Goal: Transaction & Acquisition: Purchase product/service

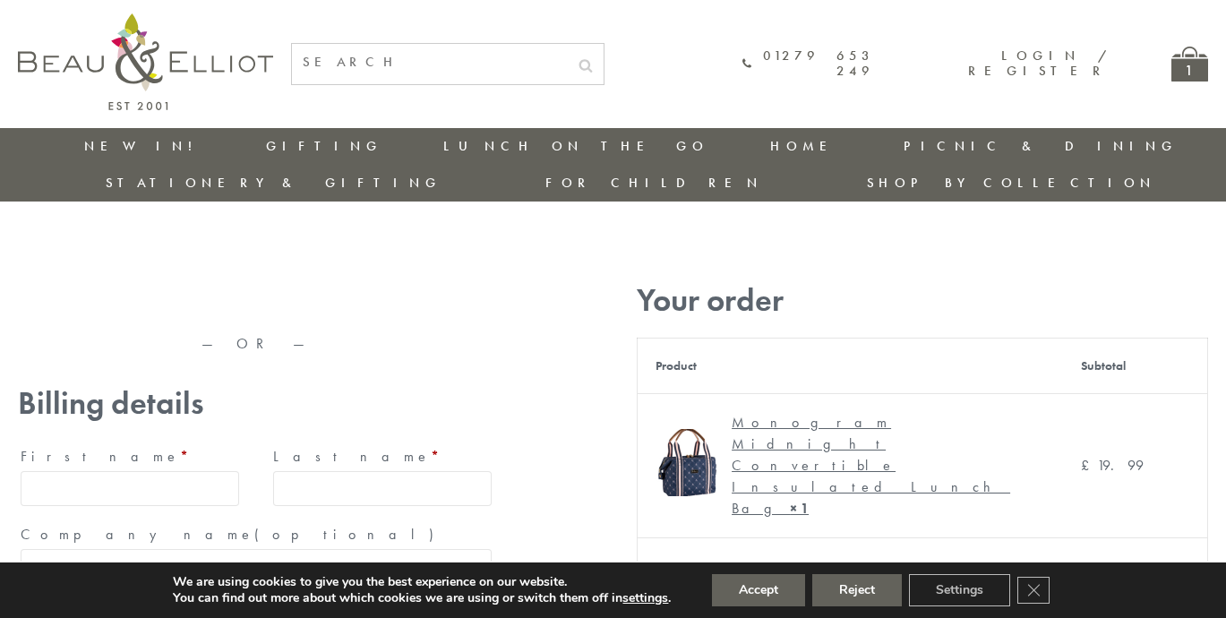
type input "maria33@yahoo.com"
type input "Maria"
type input "Williams"
type input "23, Scottsdale, Happytown"
type input "London"
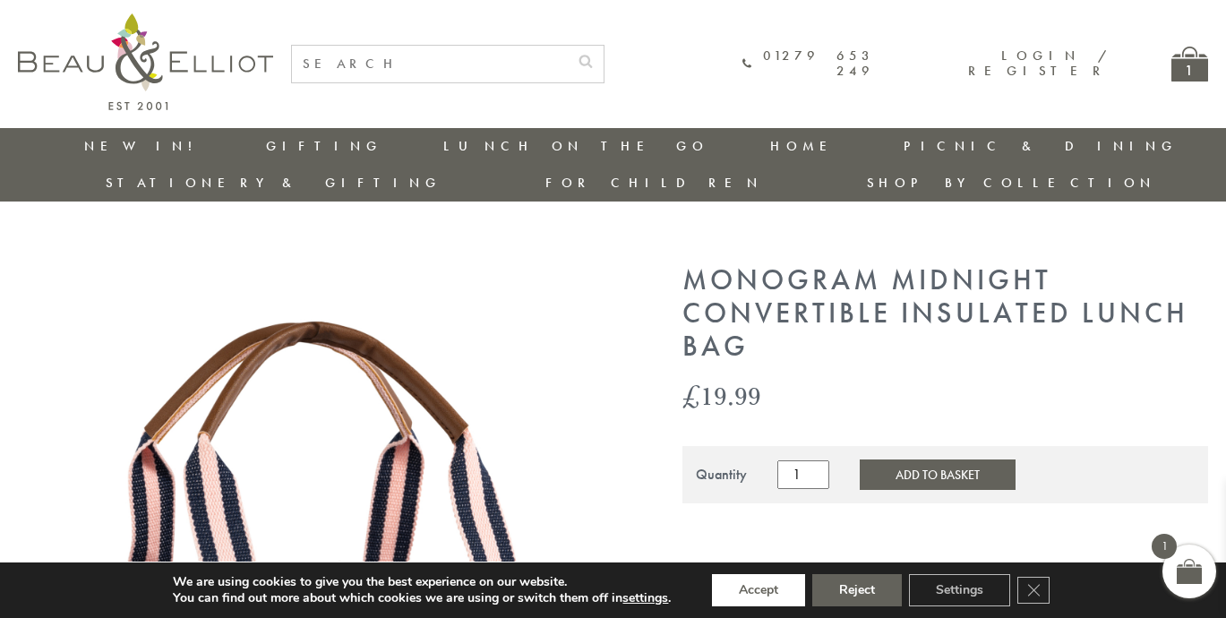
click at [759, 590] on button "Accept" at bounding box center [758, 590] width 93 height 32
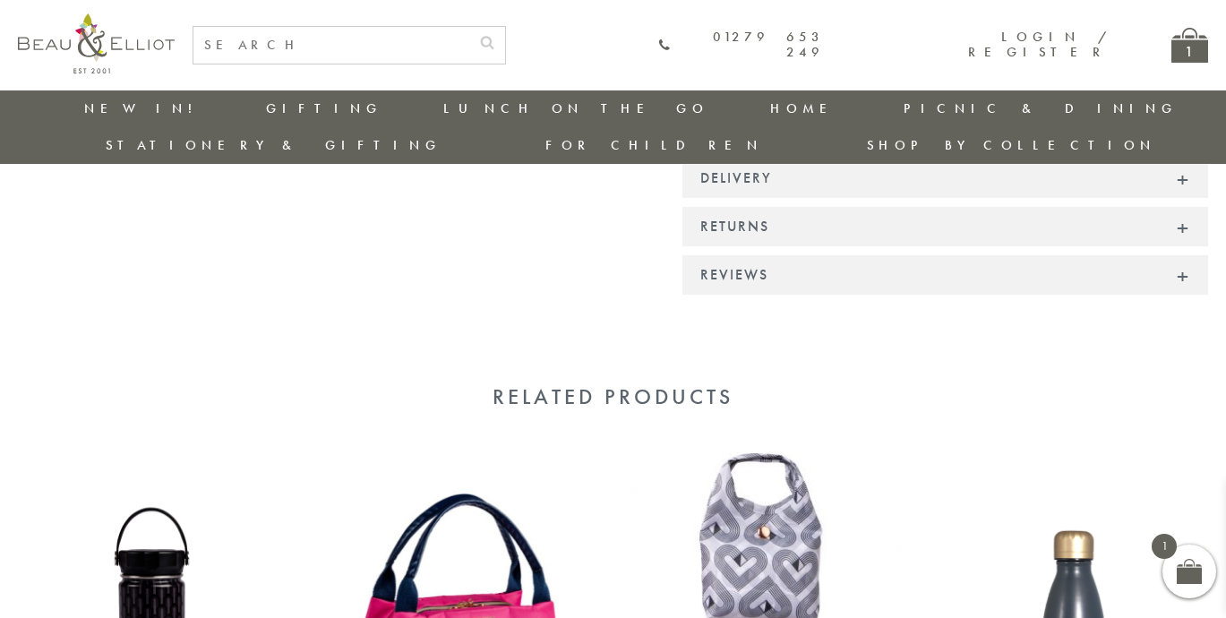
scroll to position [1694, 0]
